Goal: Information Seeking & Learning: Understand process/instructions

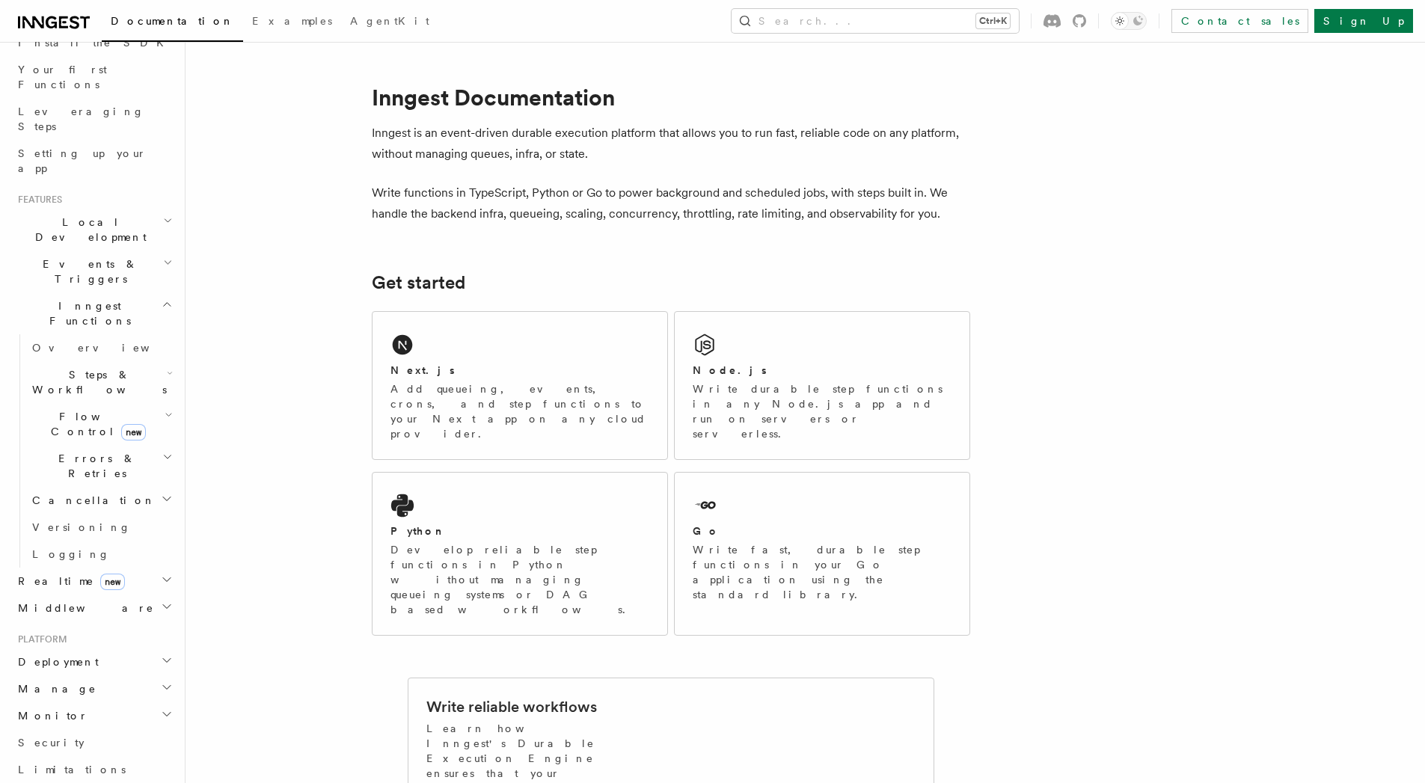
scroll to position [144, 0]
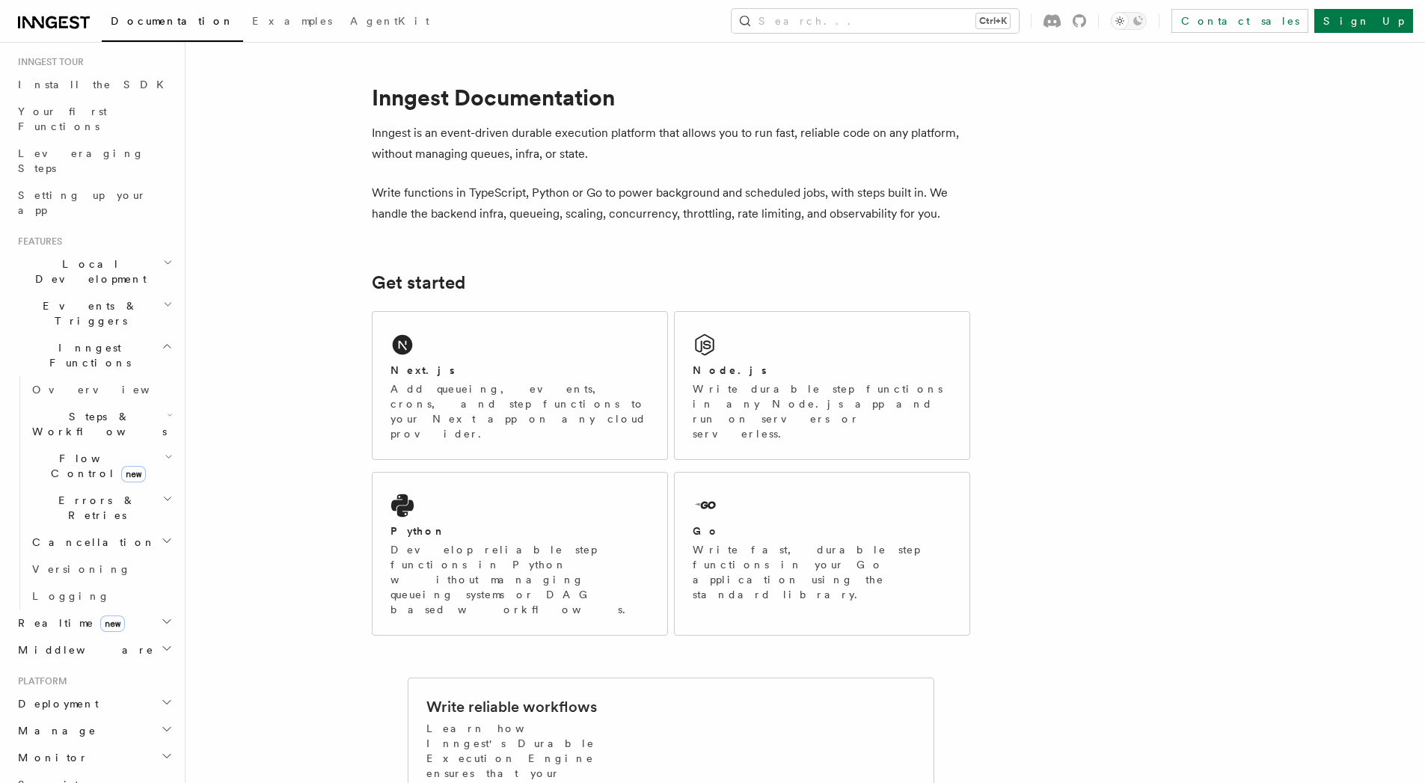
click at [162, 340] on icon "button" at bounding box center [167, 346] width 11 height 12
click at [252, 18] on span "Examples" at bounding box center [292, 21] width 80 height 12
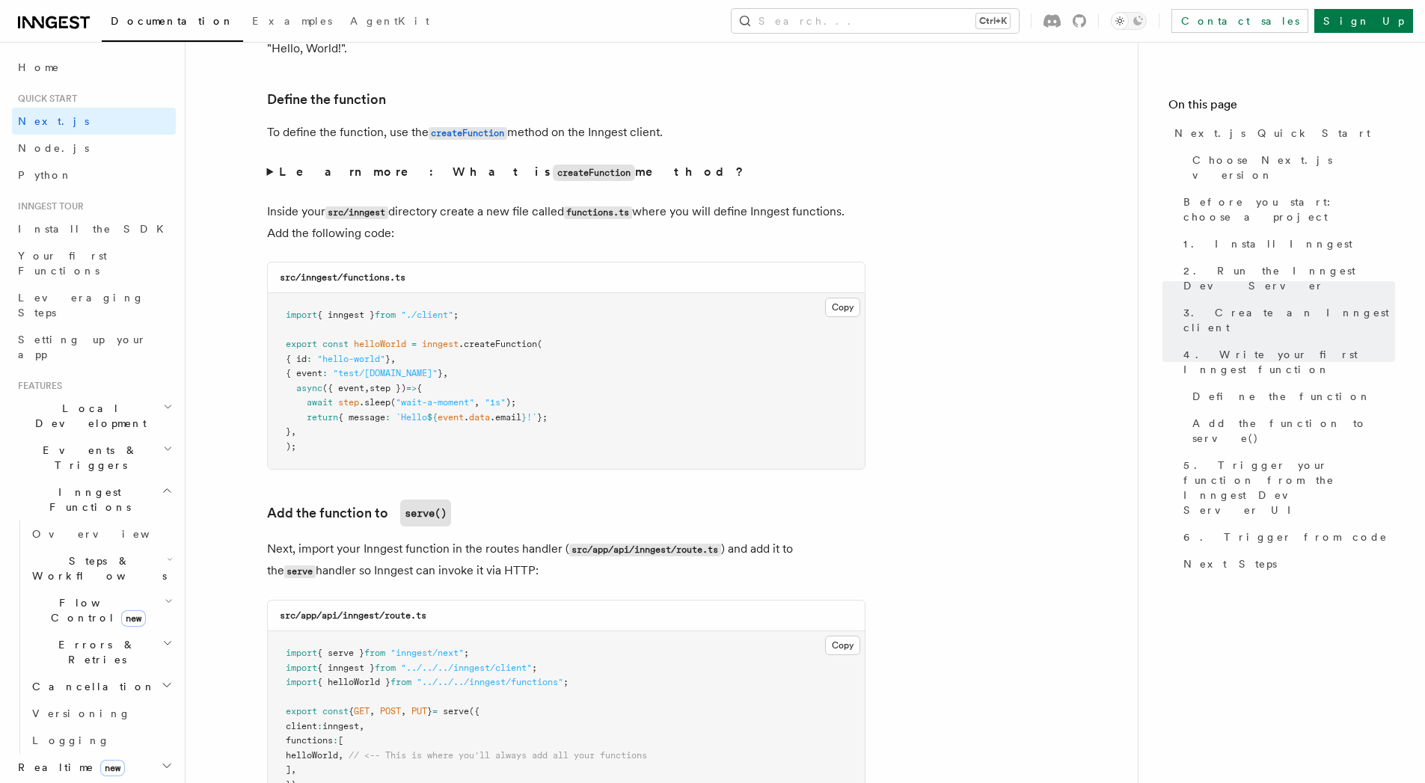
scroll to position [2782, 0]
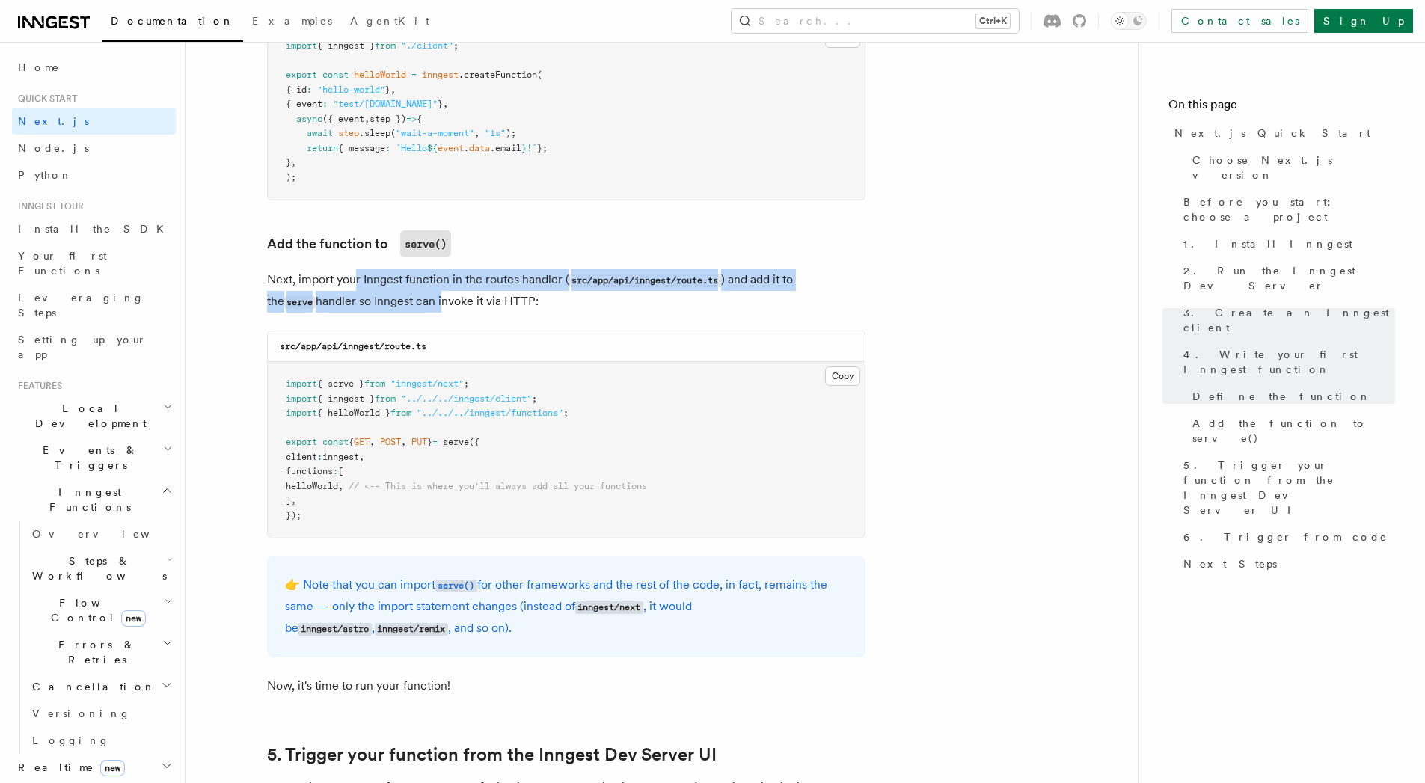
drag, startPoint x: 355, startPoint y: 275, endPoint x: 387, endPoint y: 299, distance: 40.1
click at [387, 299] on p "Next, import your Inngest function in the routes handler ( src/app/api/inngest/…" at bounding box center [566, 290] width 598 height 43
drag, startPoint x: 387, startPoint y: 299, endPoint x: 374, endPoint y: 278, distance: 24.9
click at [374, 278] on p "Next, import your Inngest function in the routes handler ( src/app/api/inngest/…" at bounding box center [566, 290] width 598 height 43
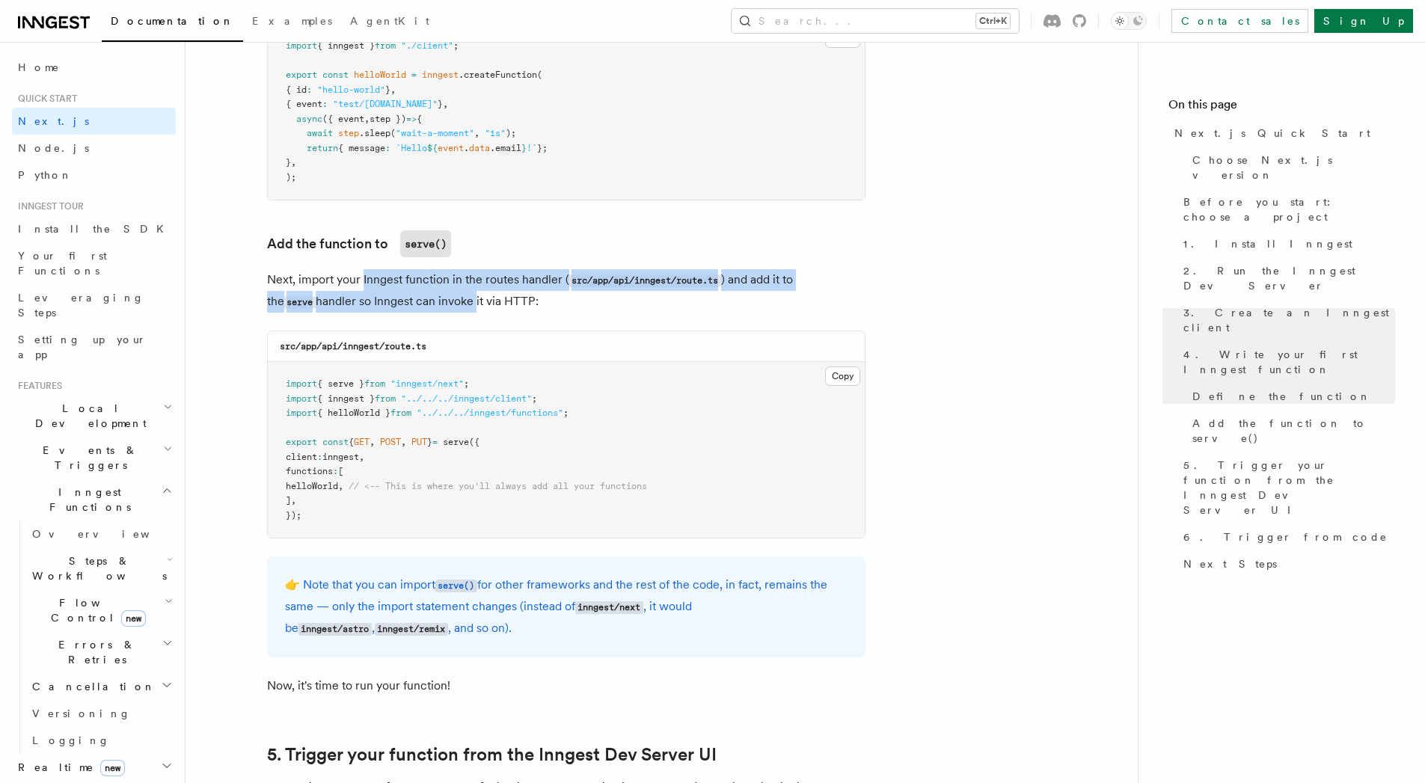
click at [374, 278] on p "Next, import your Inngest function in the routes handler ( src/app/api/inngest/…" at bounding box center [566, 290] width 598 height 43
drag, startPoint x: 374, startPoint y: 278, endPoint x: 407, endPoint y: 302, distance: 40.7
click at [407, 302] on p "Next, import your Inngest function in the routes handler ( src/app/api/inngest/…" at bounding box center [566, 290] width 598 height 43
drag, startPoint x: 407, startPoint y: 302, endPoint x: 376, endPoint y: 272, distance: 42.8
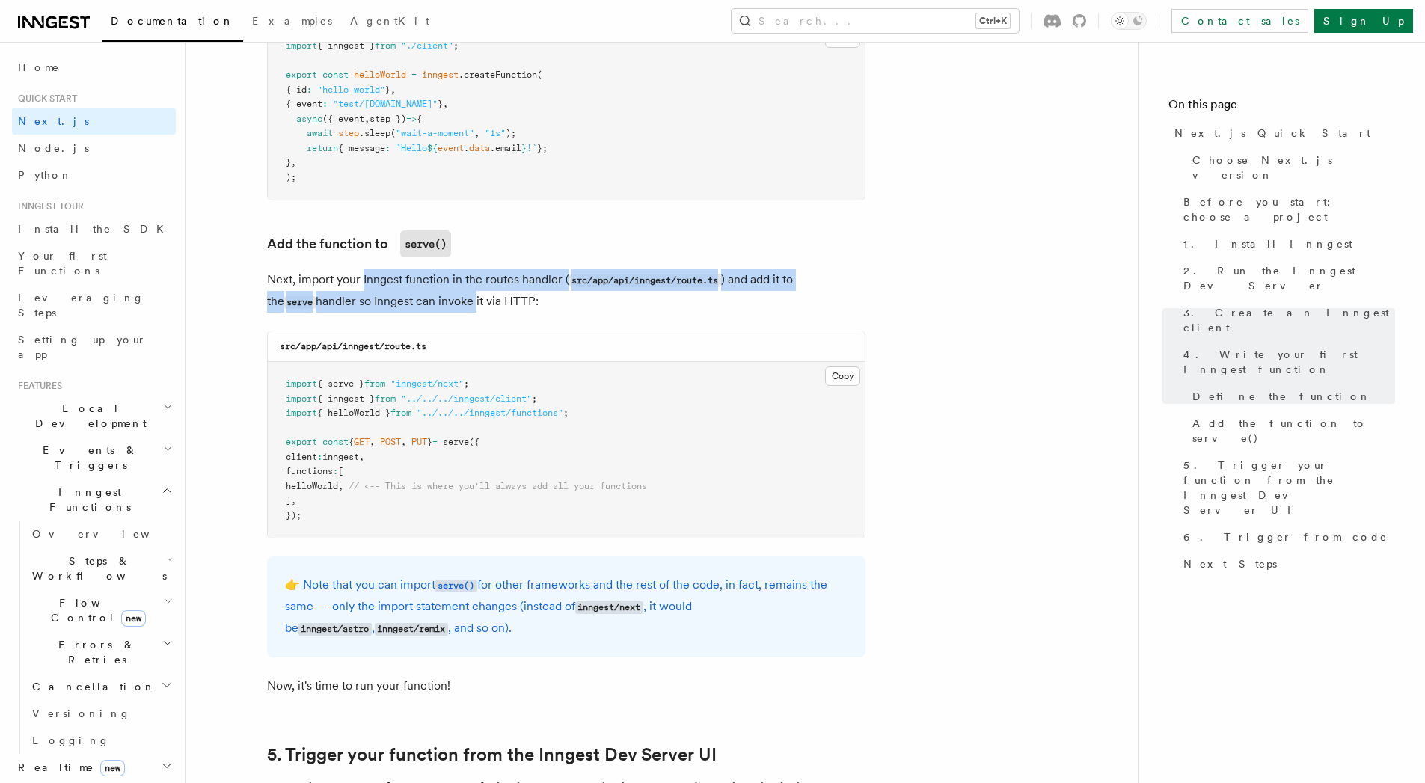
click at [376, 272] on p "Next, import your Inngest function in the routes handler ( src/app/api/inngest/…" at bounding box center [566, 290] width 598 height 43
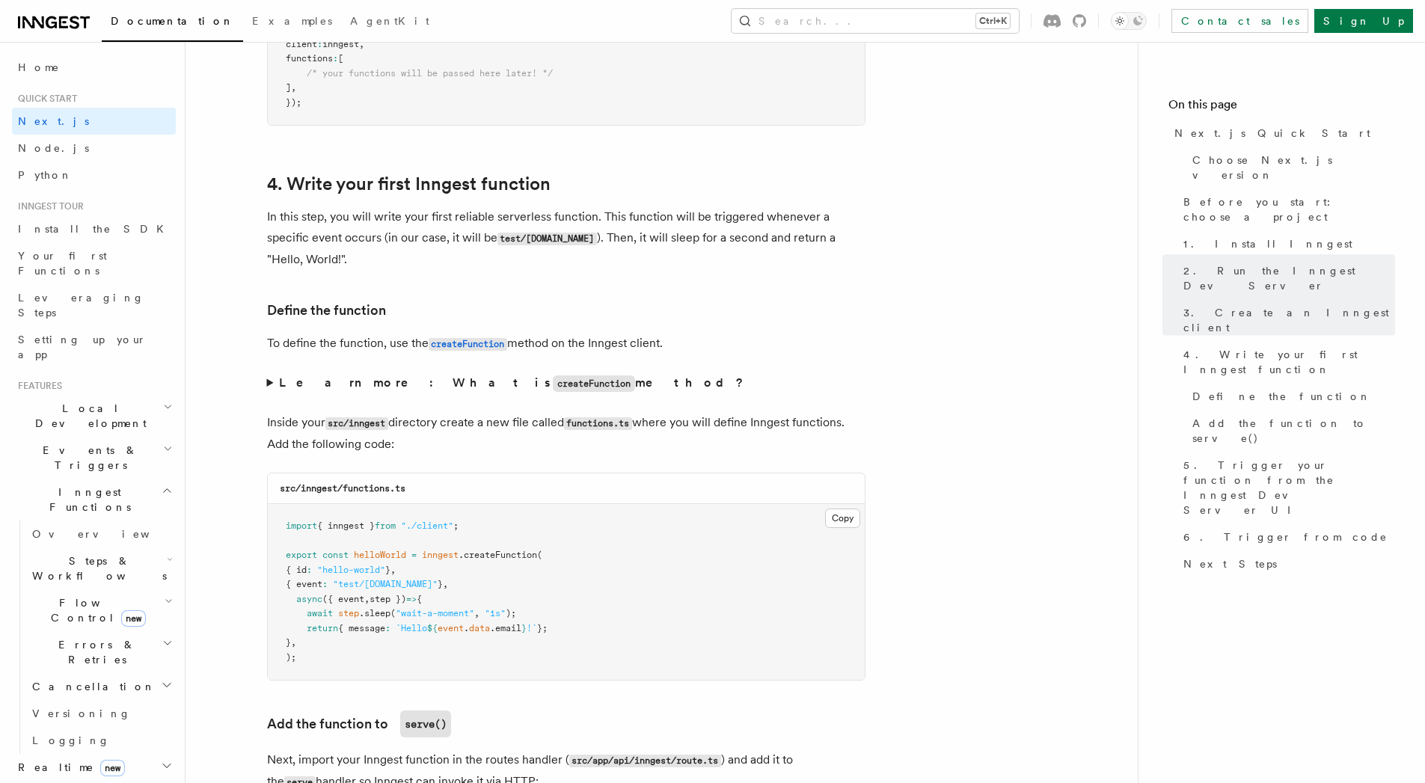
scroll to position [2334, 0]
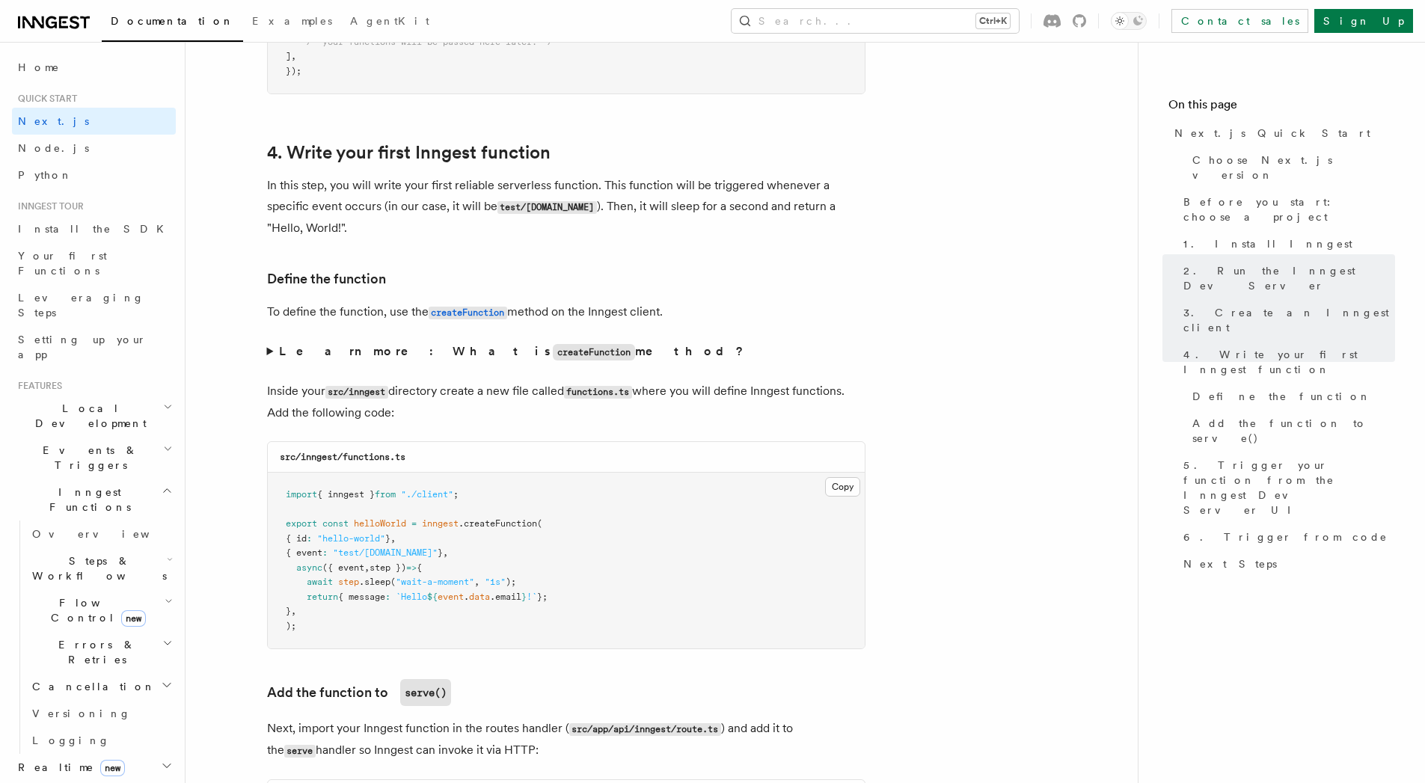
drag, startPoint x: 638, startPoint y: 183, endPoint x: 674, endPoint y: 234, distance: 62.9
click at [674, 234] on p "In this step, you will write your first reliable serverless function. This func…" at bounding box center [566, 207] width 598 height 64
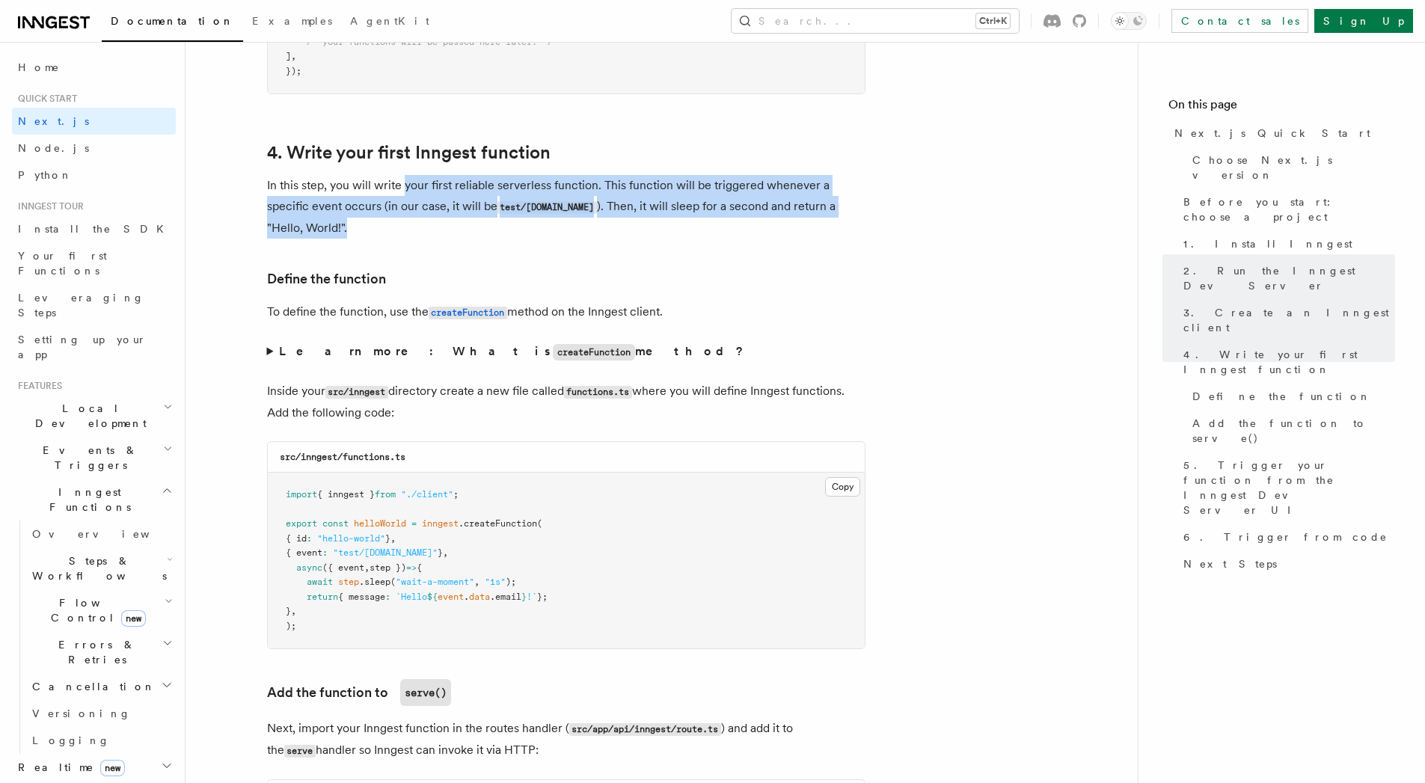
drag, startPoint x: 405, startPoint y: 189, endPoint x: 452, endPoint y: 221, distance: 56.0
click at [452, 221] on p "In this step, you will write your first reliable serverless function. This func…" at bounding box center [566, 207] width 598 height 64
drag, startPoint x: 452, startPoint y: 221, endPoint x: 443, endPoint y: 182, distance: 39.9
click at [444, 183] on p "In this step, you will write your first reliable serverless function. This func…" at bounding box center [566, 207] width 598 height 64
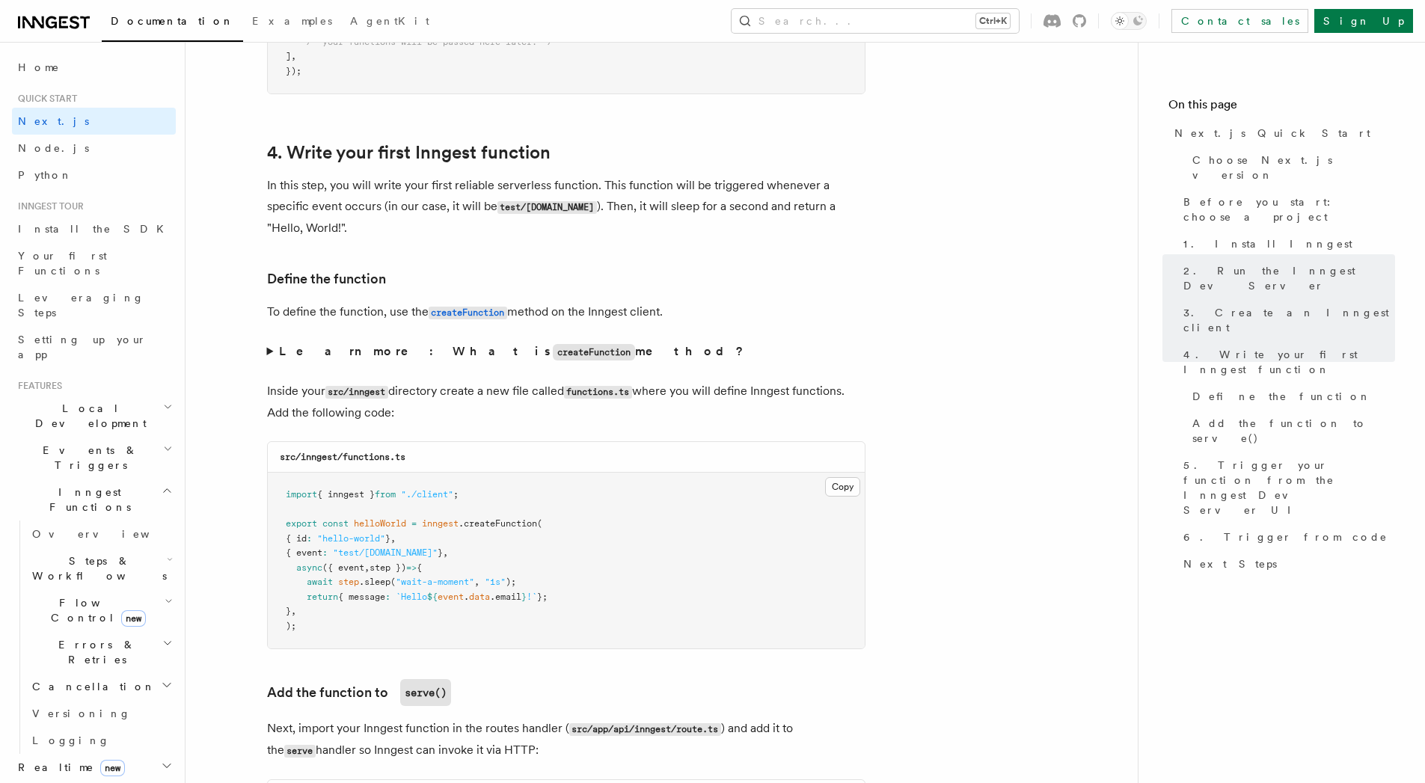
click at [443, 182] on p "In this step, you will write your first reliable serverless function. This func…" at bounding box center [566, 207] width 598 height 64
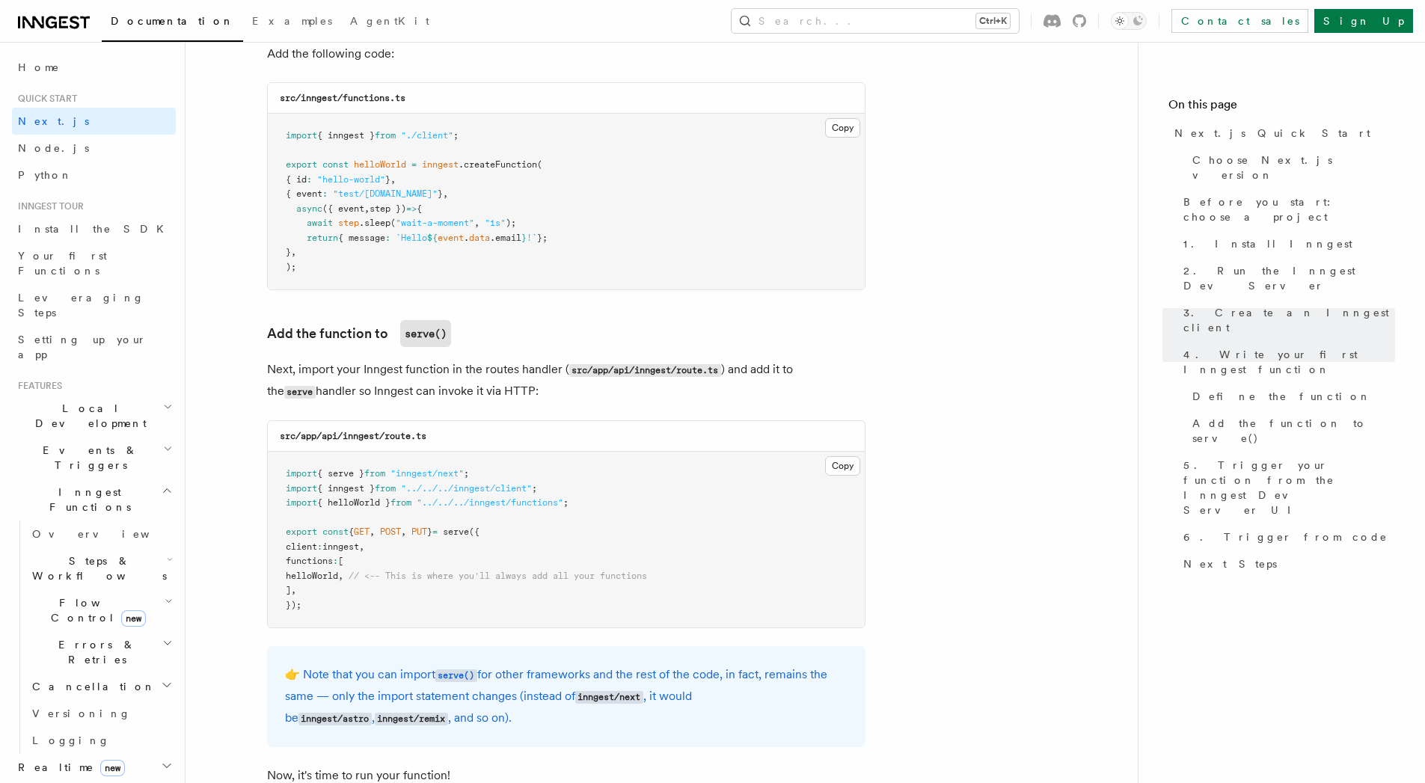
scroll to position [2782, 0]
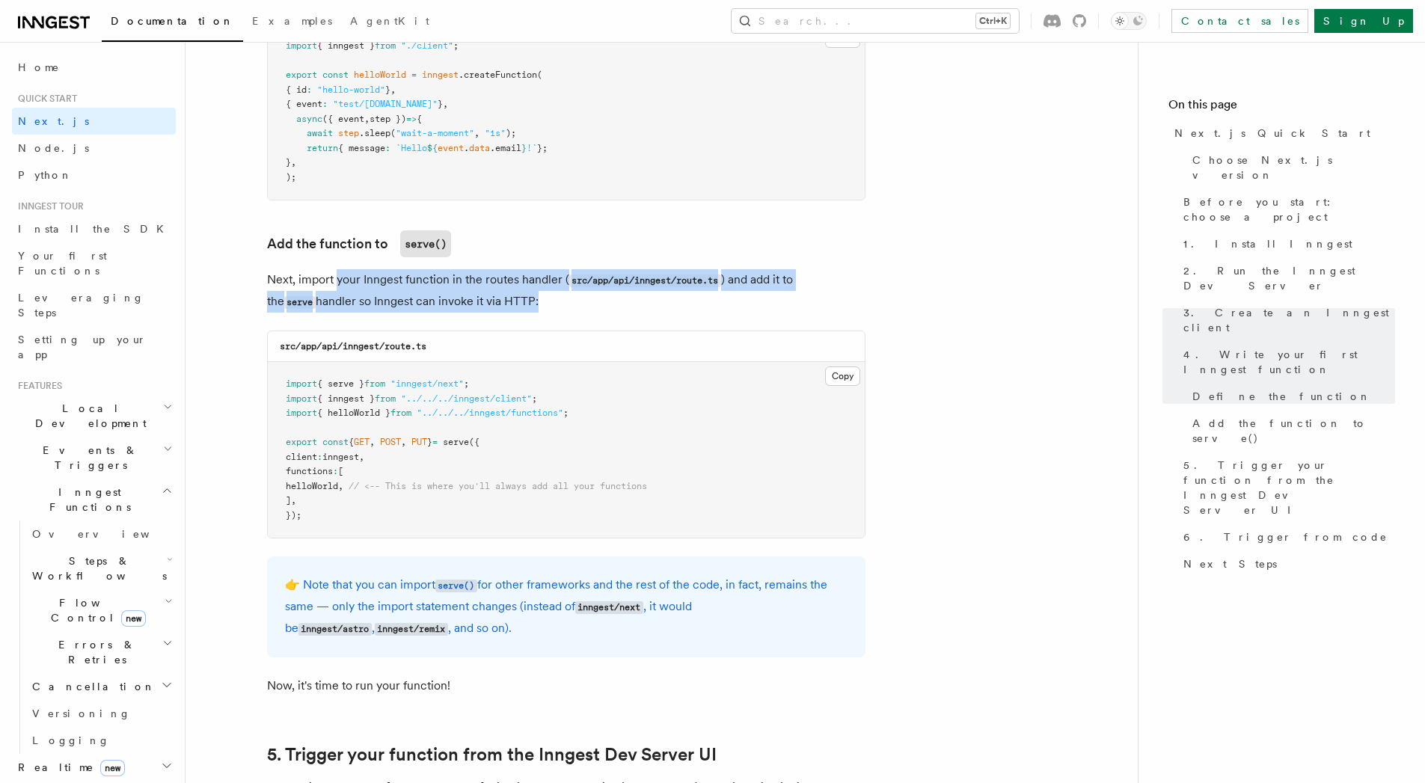
drag, startPoint x: 354, startPoint y: 291, endPoint x: 478, endPoint y: 326, distance: 129.0
click at [491, 304] on p "Next, import your Inngest function in the routes handler ( src/app/api/inngest/…" at bounding box center [566, 290] width 598 height 43
drag, startPoint x: 427, startPoint y: 295, endPoint x: 332, endPoint y: 270, distance: 98.1
click at [332, 270] on p "Next, import your Inngest function in the routes handler ( src/app/api/inngest/…" at bounding box center [566, 290] width 598 height 43
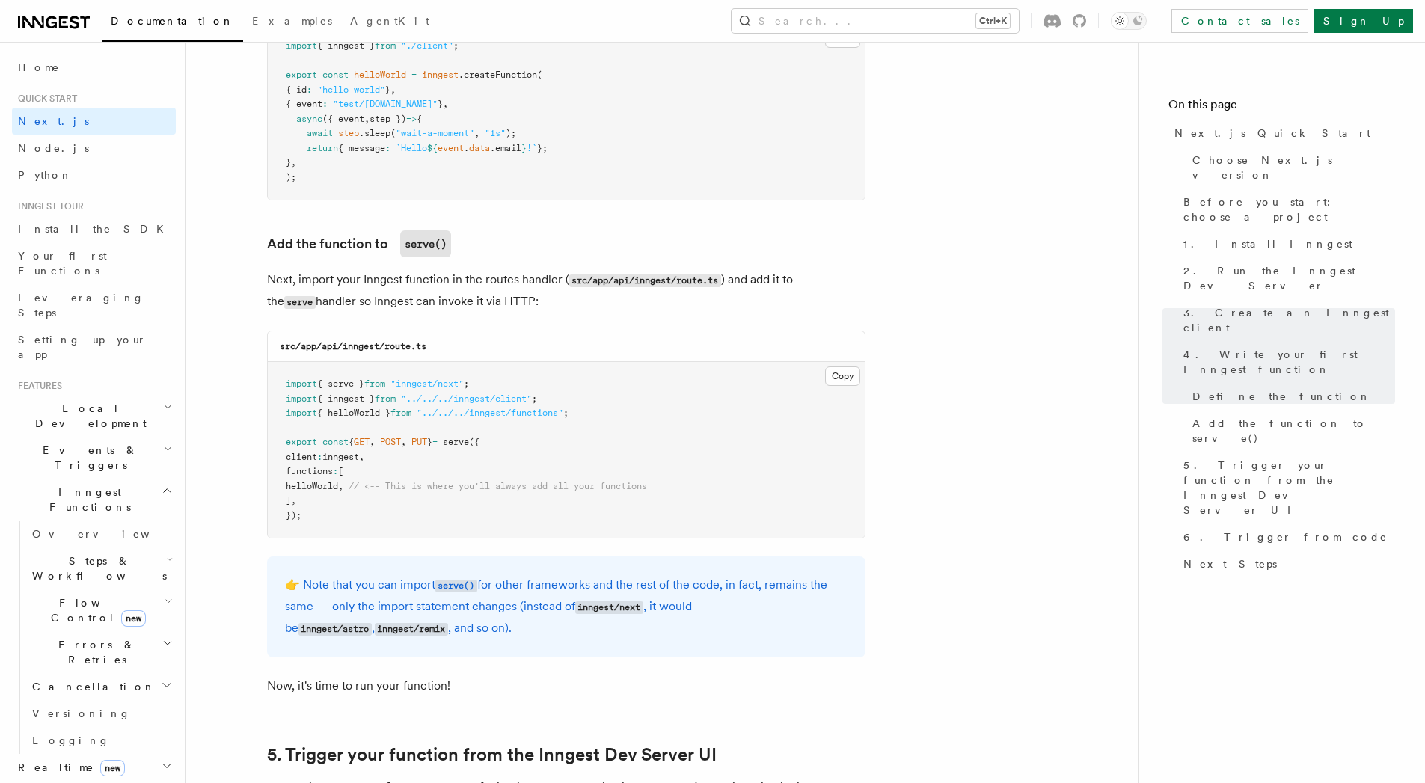
click at [328, 270] on p "Next, import your Inngest function in the routes handler ( src/app/api/inngest/…" at bounding box center [566, 290] width 598 height 43
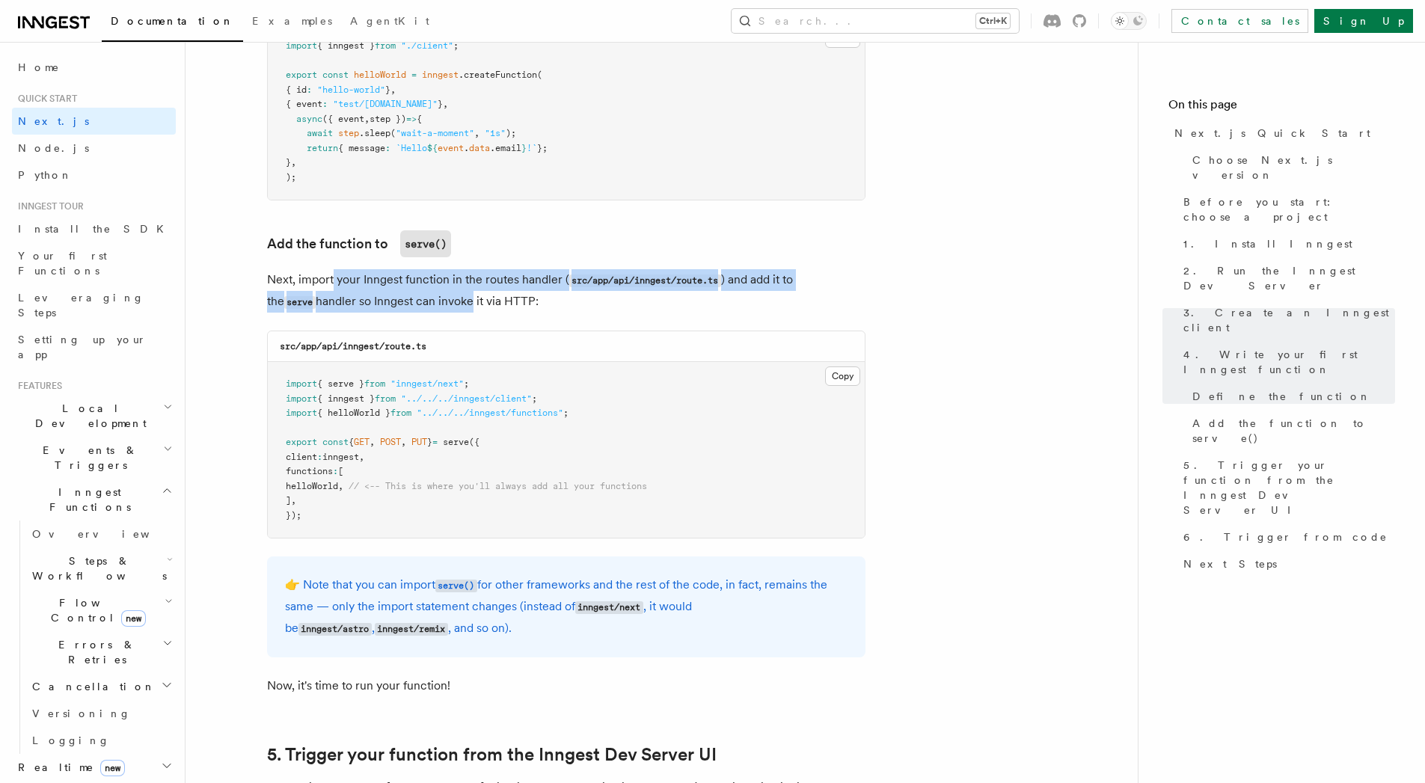
drag, startPoint x: 396, startPoint y: 302, endPoint x: 419, endPoint y: 307, distance: 22.9
click at [419, 307] on p "Next, import your Inngest function in the routes handler ( src/app/api/inngest/…" at bounding box center [566, 290] width 598 height 43
drag, startPoint x: 410, startPoint y: 298, endPoint x: 382, endPoint y: 268, distance: 41.3
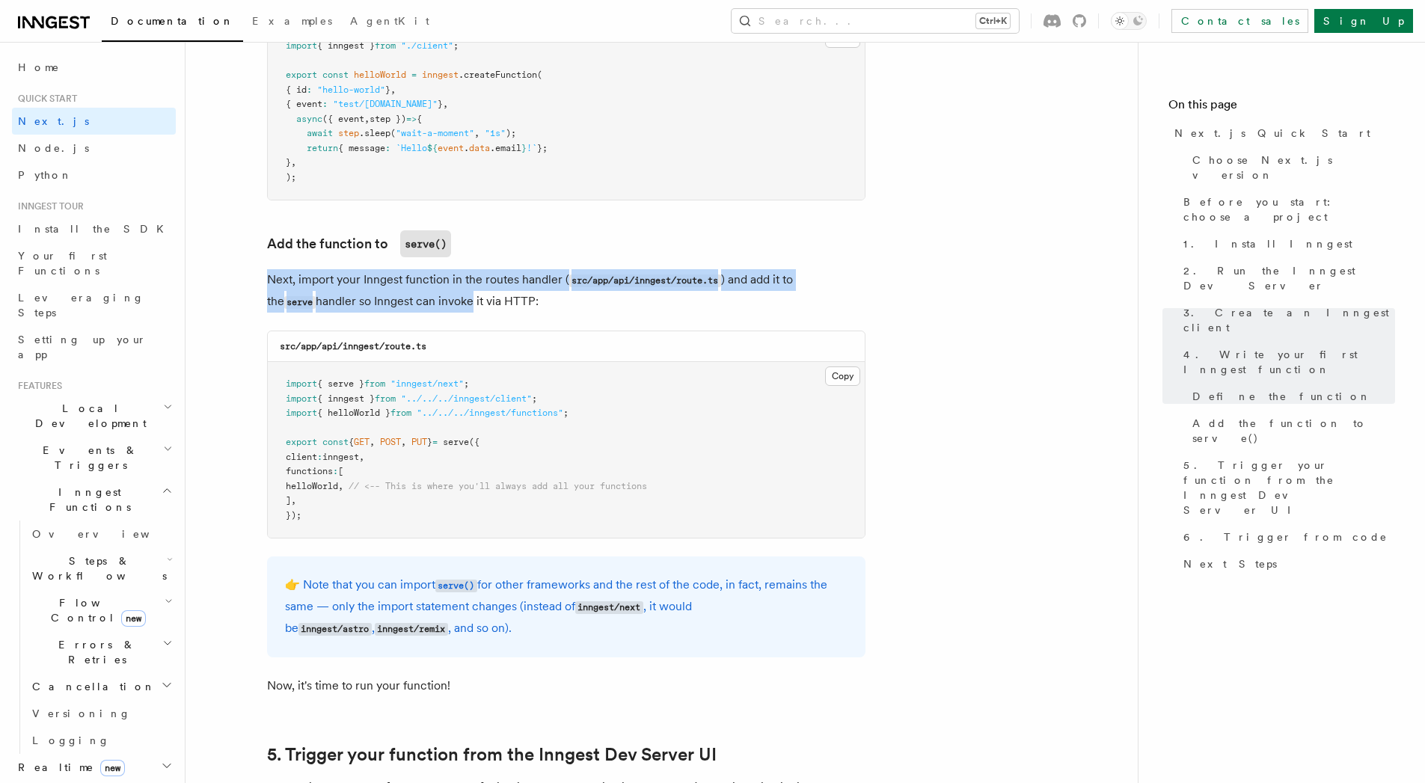
drag, startPoint x: 372, startPoint y: 277, endPoint x: 412, endPoint y: 313, distance: 54.0
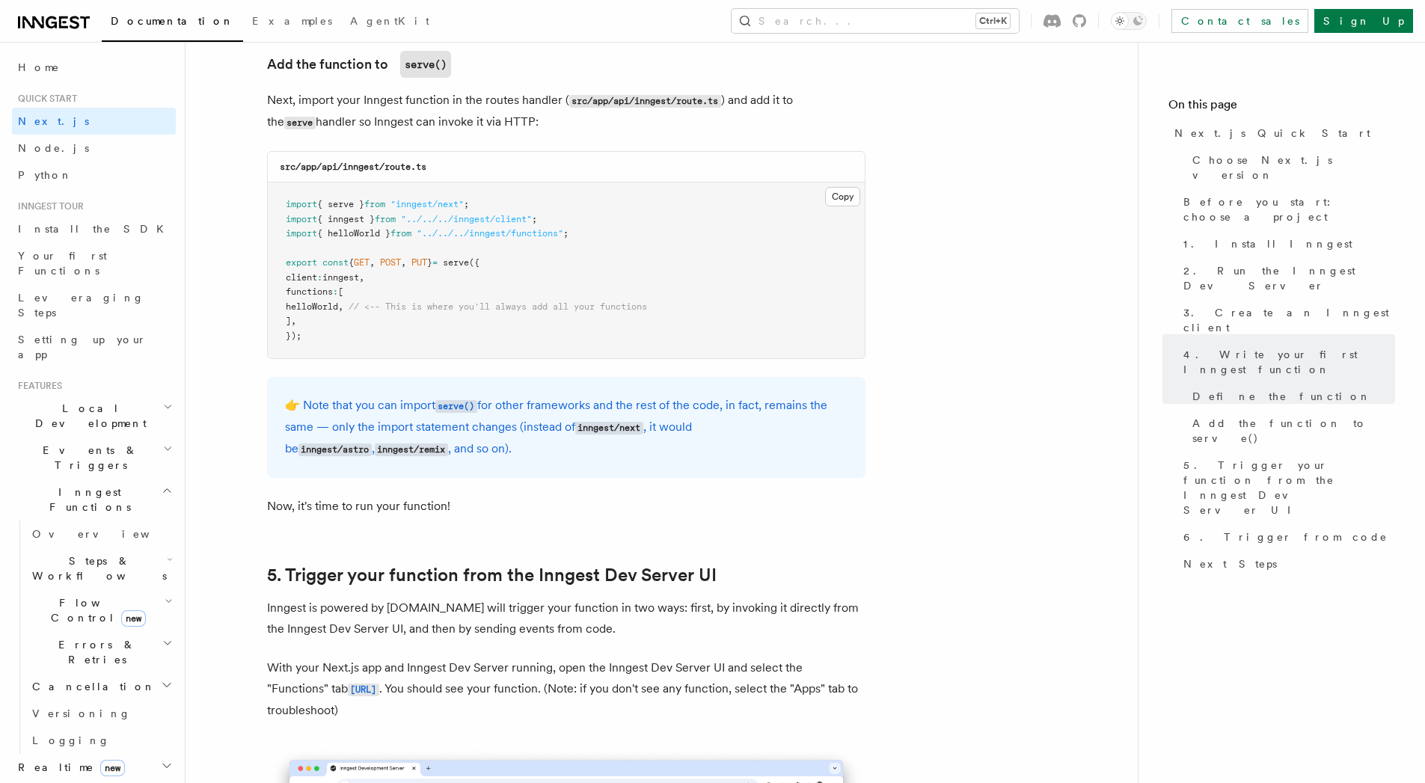
scroll to position [3231, 0]
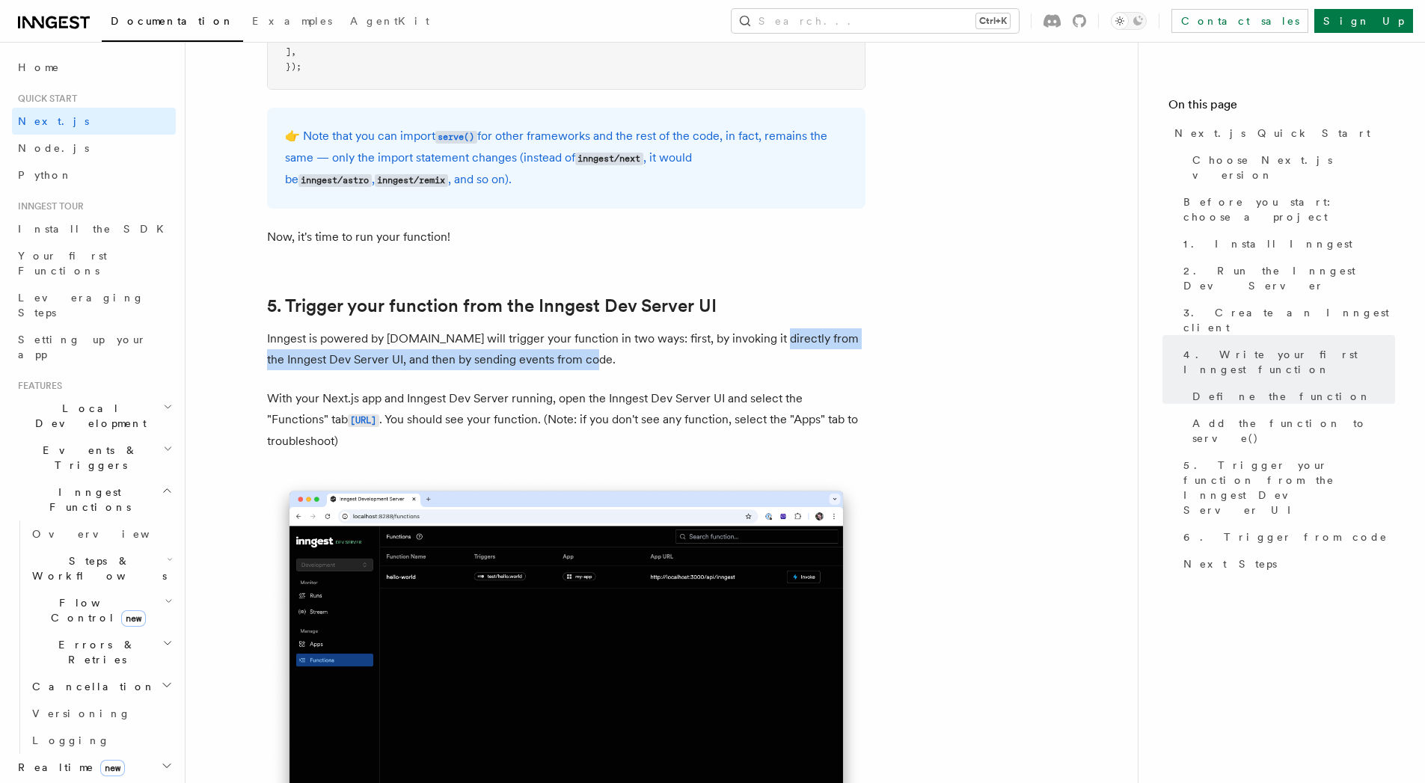
drag, startPoint x: 761, startPoint y: 339, endPoint x: 768, endPoint y: 364, distance: 26.5
click at [768, 364] on p "Inngest is powered by [DOMAIN_NAME] will trigger your function in two ways: fir…" at bounding box center [566, 349] width 598 height 42
drag, startPoint x: 759, startPoint y: 365, endPoint x: 745, endPoint y: 319, distance: 47.8
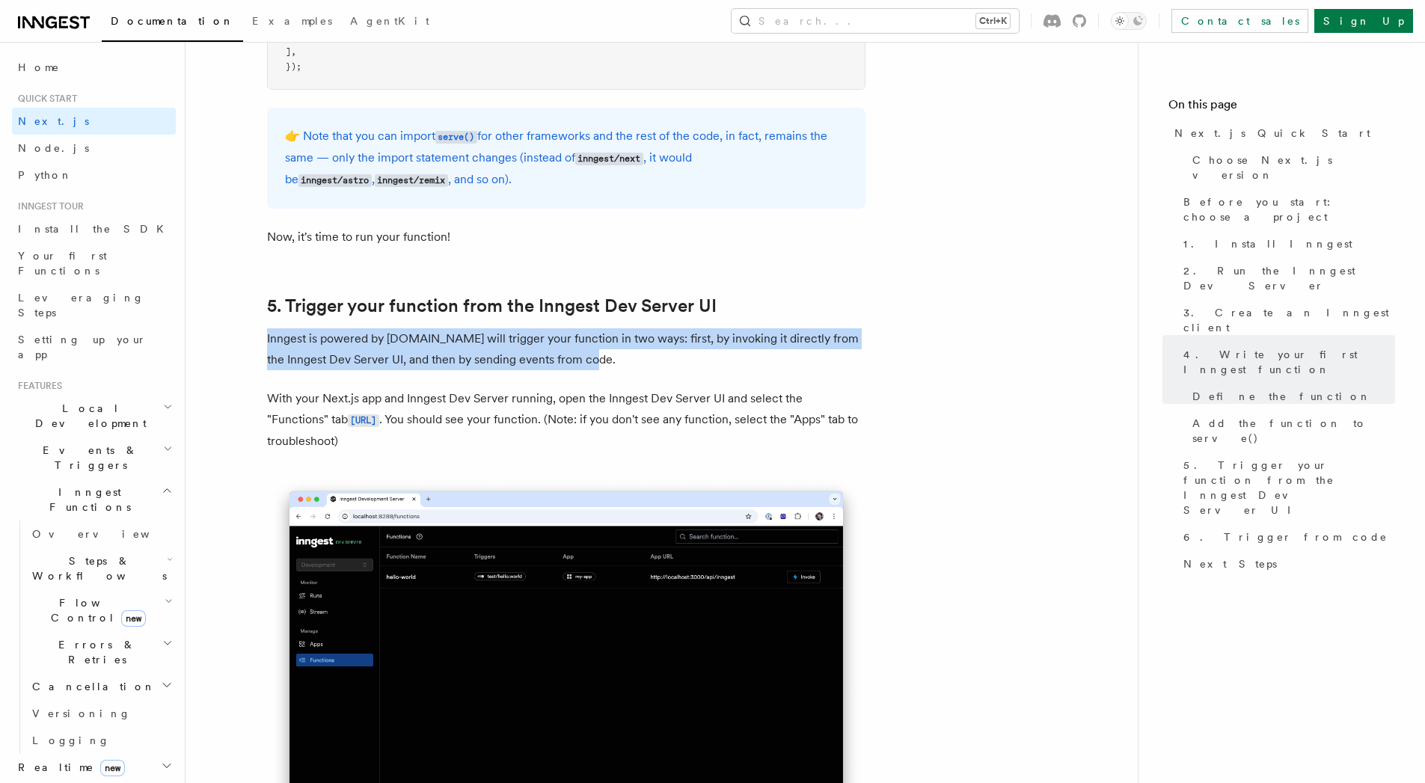
drag, startPoint x: 743, startPoint y: 327, endPoint x: 752, endPoint y: 373, distance: 47.4
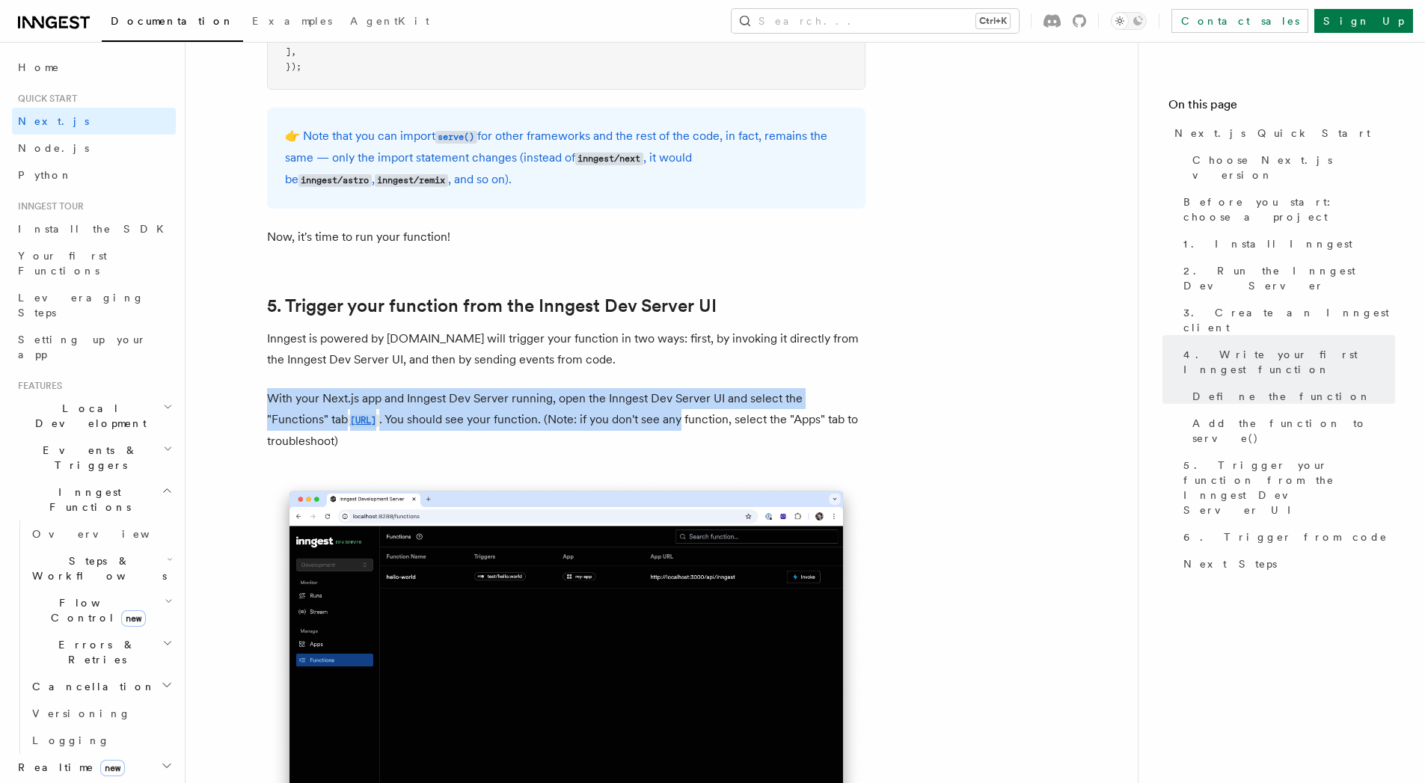
drag, startPoint x: 746, startPoint y: 390, endPoint x: 743, endPoint y: 369, distance: 21.9
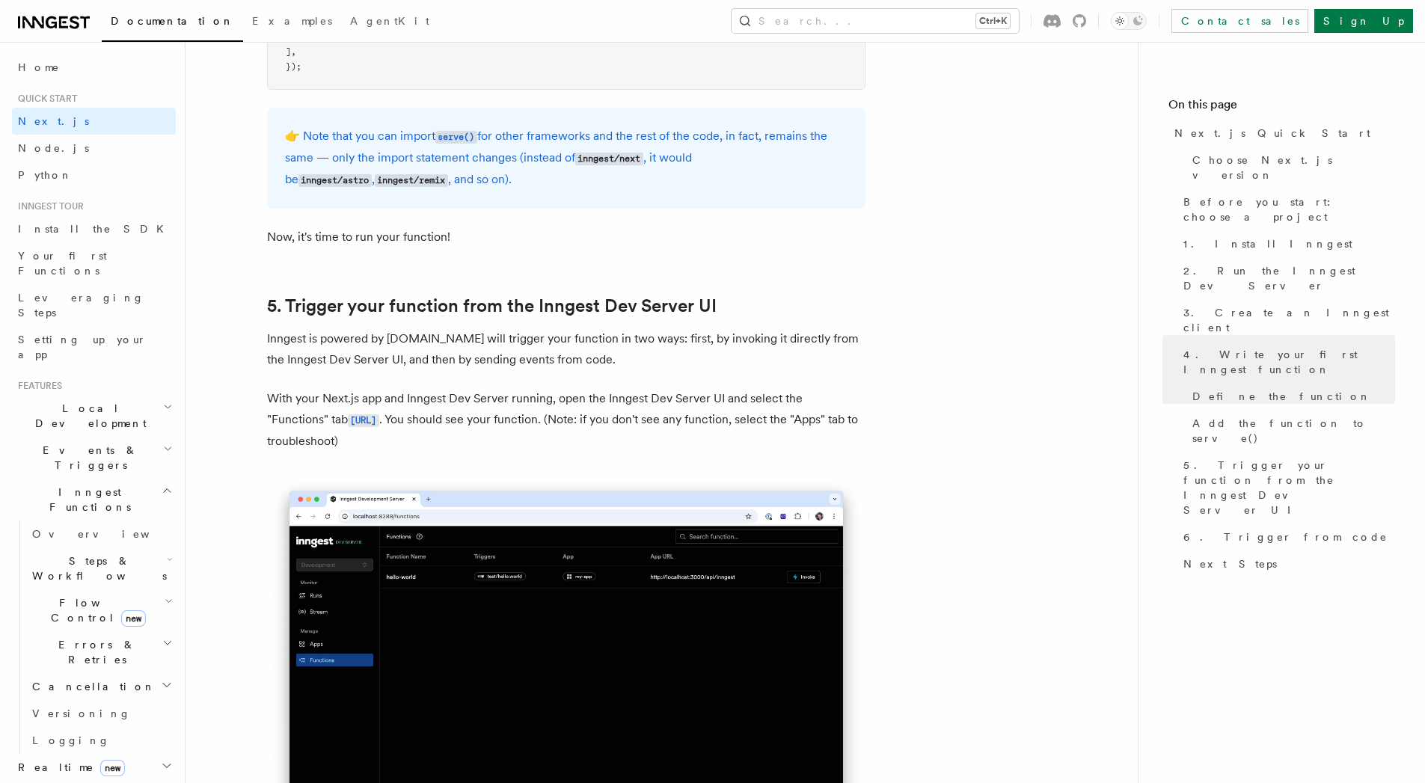
click at [743, 369] on p "Inngest is powered by [DOMAIN_NAME] will trigger your function in two ways: fir…" at bounding box center [566, 349] width 598 height 42
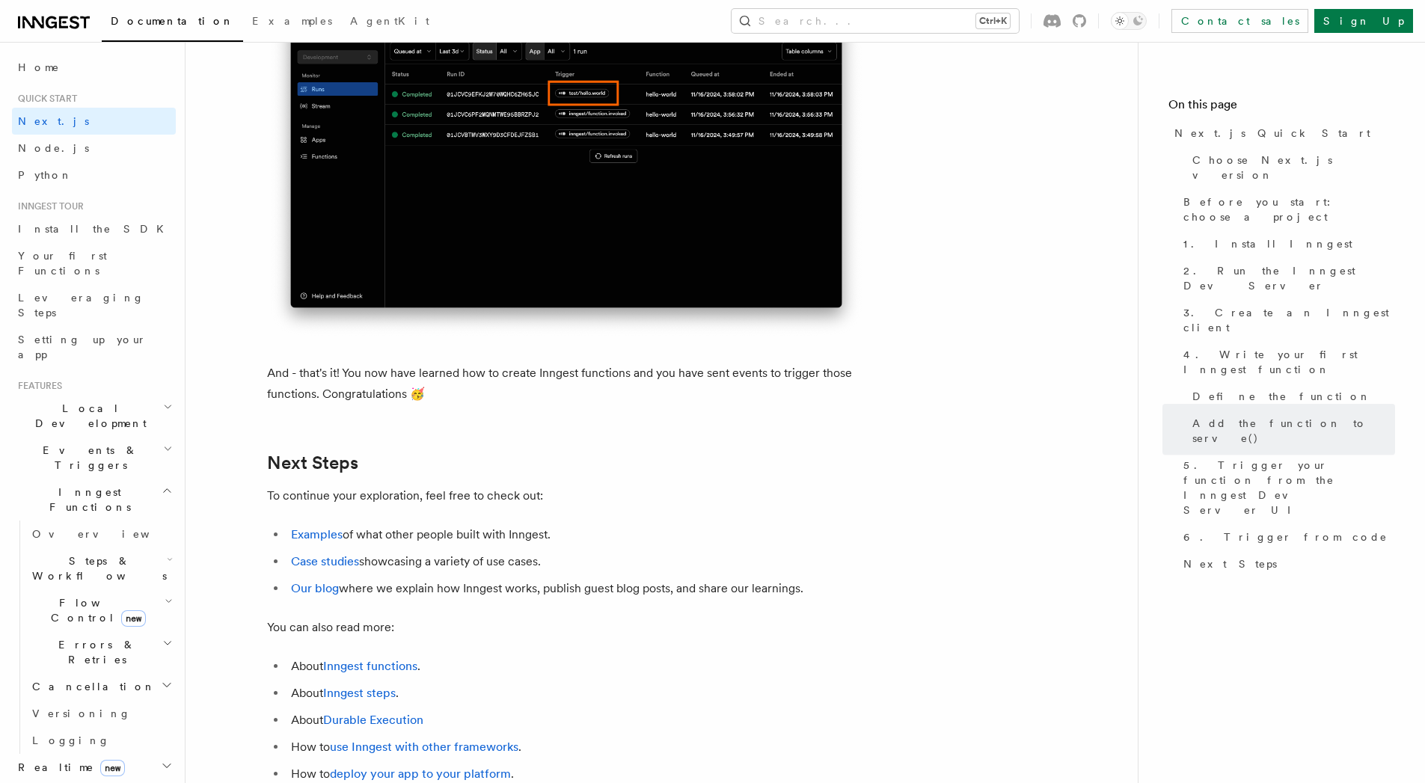
scroll to position [9291, 0]
